Goal: Find specific page/section: Find specific page/section

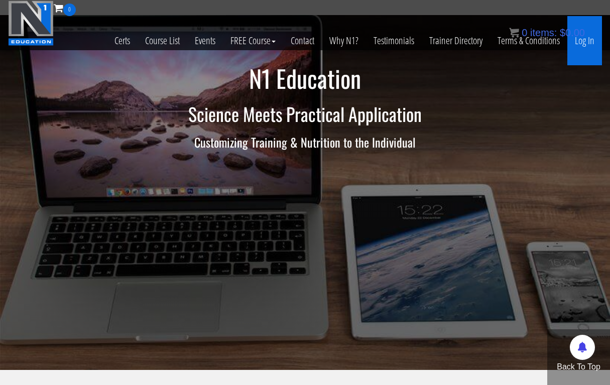
click at [596, 46] on link "Log In" at bounding box center [585, 40] width 35 height 49
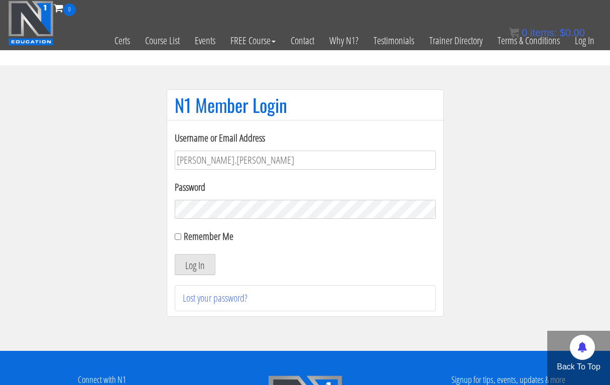
type input "petar.jocic"
click at [194, 265] on button "Log In" at bounding box center [195, 264] width 41 height 21
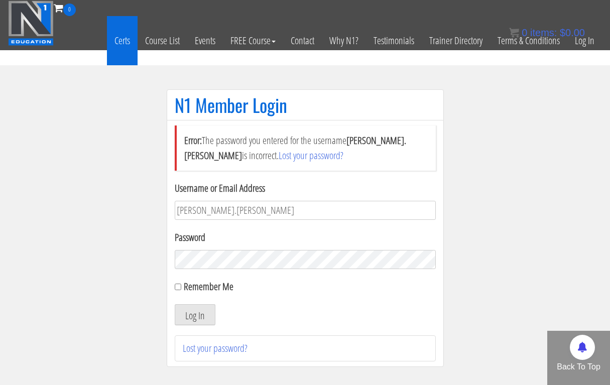
click at [123, 42] on link "Certs" at bounding box center [122, 40] width 31 height 49
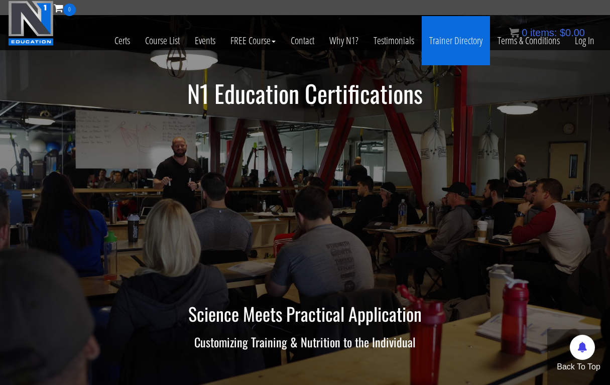
click at [470, 36] on link "Trainer Directory" at bounding box center [456, 40] width 68 height 49
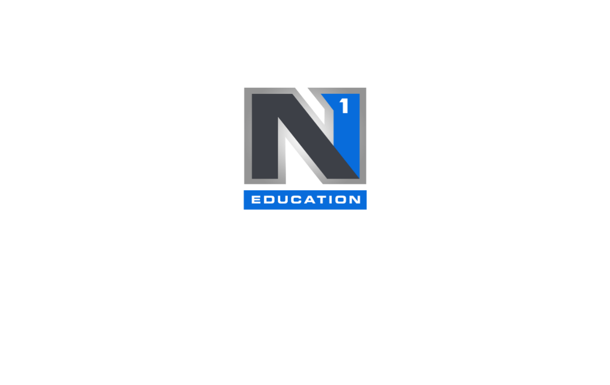
select select
